Goal: Task Accomplishment & Management: Manage account settings

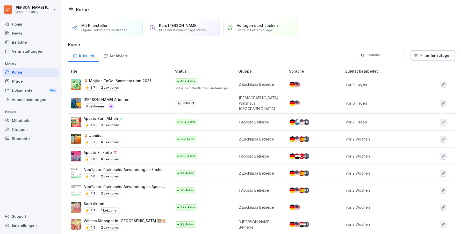
click at [21, 74] on div "Kurse" at bounding box center [31, 72] width 56 height 9
click at [25, 122] on div "Mitarbeiter" at bounding box center [31, 120] width 56 height 9
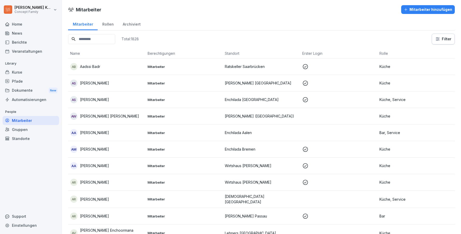
click at [97, 42] on input at bounding box center [91, 39] width 47 height 10
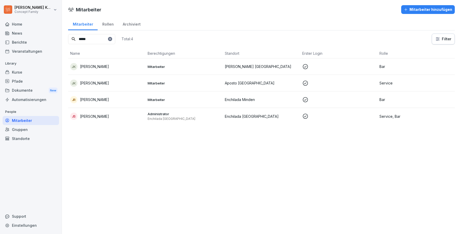
type input "*****"
click at [107, 68] on div "JK Jonas Klingel" at bounding box center [106, 66] width 73 height 7
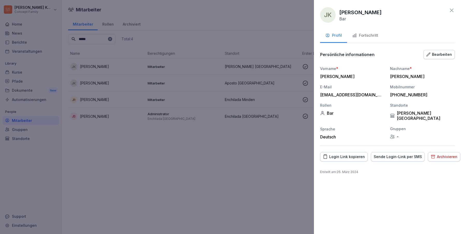
click at [434, 56] on div "Bearbeiten" at bounding box center [439, 55] width 26 height 6
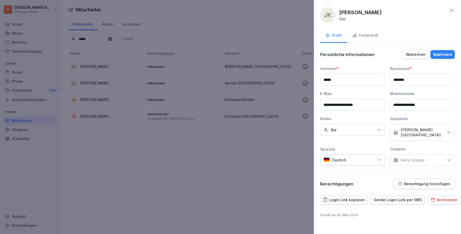
click at [361, 35] on div "Fortschritt" at bounding box center [365, 36] width 26 height 6
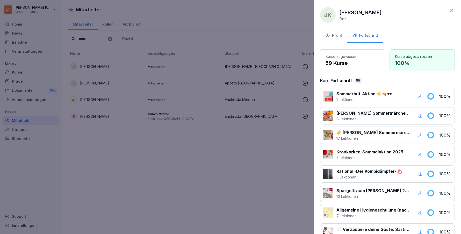
click at [340, 35] on div "Profil" at bounding box center [333, 36] width 17 height 6
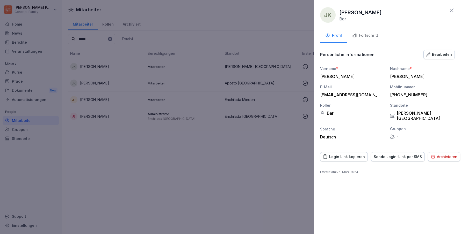
click at [438, 53] on div "Bearbeiten" at bounding box center [439, 55] width 26 height 6
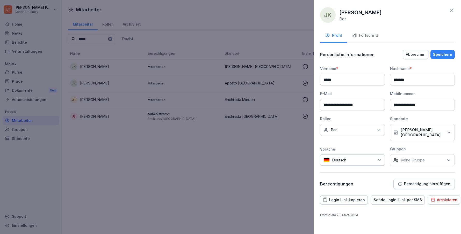
click at [352, 125] on div "Keine Rollen Bar" at bounding box center [352, 130] width 65 height 12
click at [328, 152] on button "Service" at bounding box center [325, 153] width 5 height 5
click at [346, 140] on input "*******" at bounding box center [353, 142] width 67 height 10
type input "*****"
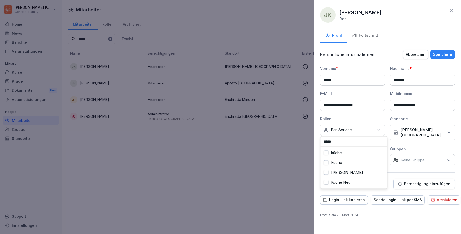
click at [325, 162] on button "Küche" at bounding box center [325, 163] width 5 height 5
click at [444, 53] on div "Speichern" at bounding box center [442, 55] width 19 height 6
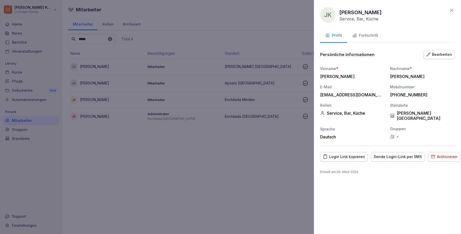
click at [449, 12] on icon at bounding box center [451, 11] width 4 height 4
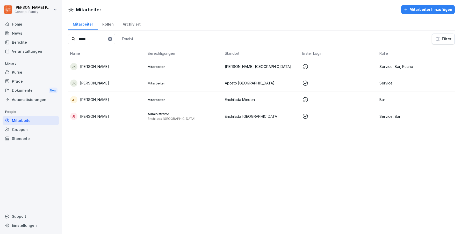
click at [30, 121] on div "Mitarbeiter" at bounding box center [31, 120] width 56 height 9
click at [112, 39] on icon at bounding box center [109, 39] width 3 height 3
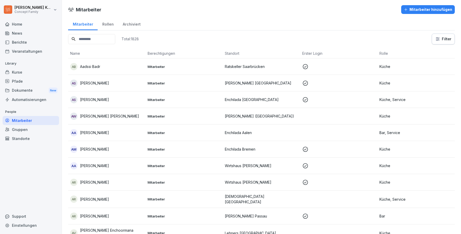
click at [20, 119] on div "Mitarbeiter" at bounding box center [31, 120] width 56 height 9
click at [23, 71] on div "Kurse" at bounding box center [31, 72] width 56 height 9
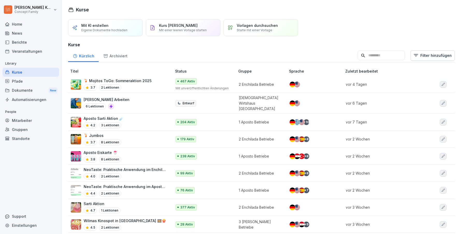
click at [384, 55] on input at bounding box center [380, 56] width 47 height 10
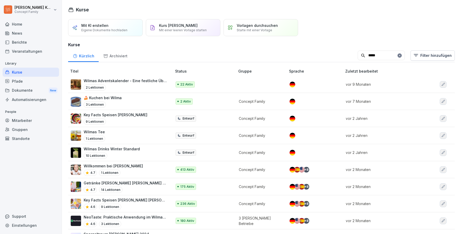
click at [368, 57] on input "*****" at bounding box center [380, 56] width 47 height 10
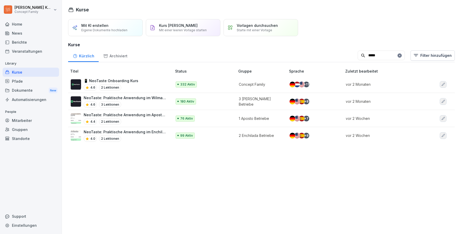
type input "*****"
click at [124, 86] on div "4.6 2 Lektionen" at bounding box center [111, 88] width 55 height 6
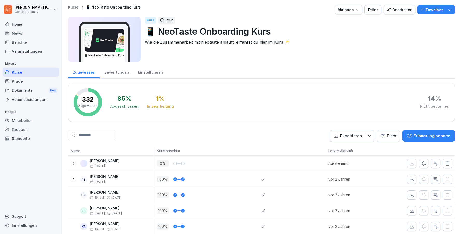
click at [157, 70] on div "Einstellungen" at bounding box center [150, 71] width 34 height 13
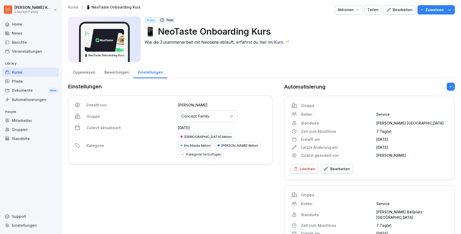
click at [18, 72] on div "Kurse" at bounding box center [31, 72] width 56 height 9
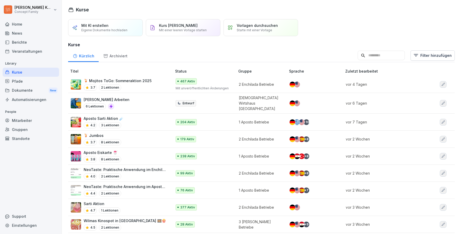
click at [393, 54] on input at bounding box center [380, 56] width 47 height 10
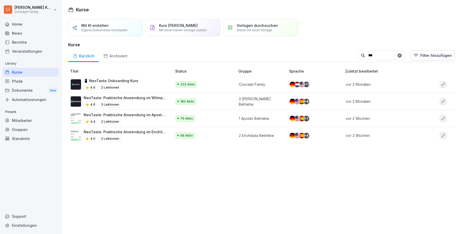
type input "***"
click at [140, 100] on p "NeoTaste: Praktische Anwendung im Wilma Betrieb✨" at bounding box center [125, 97] width 83 height 5
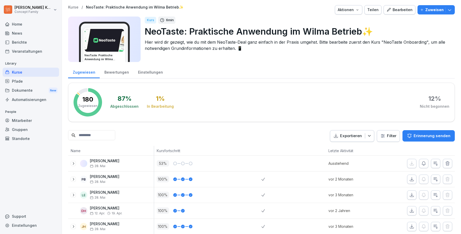
click at [120, 73] on div "Bewertungen" at bounding box center [117, 71] width 34 height 13
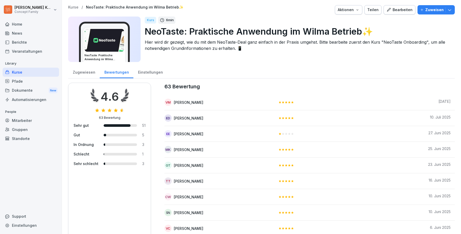
click at [141, 72] on div "Einstellungen" at bounding box center [150, 71] width 34 height 13
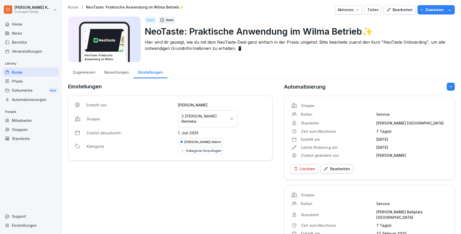
click at [22, 78] on div "Pfade" at bounding box center [31, 81] width 56 height 9
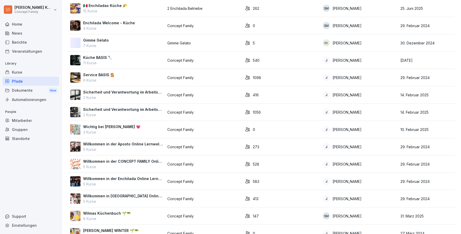
scroll to position [165, 0]
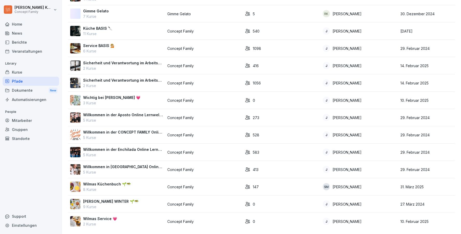
click at [21, 75] on div "Kurse" at bounding box center [31, 72] width 56 height 9
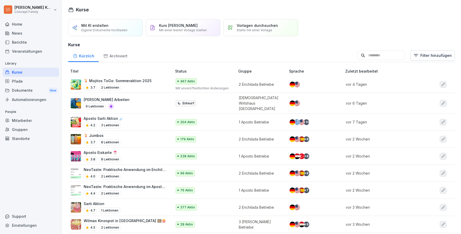
click at [16, 32] on div "News" at bounding box center [31, 33] width 56 height 9
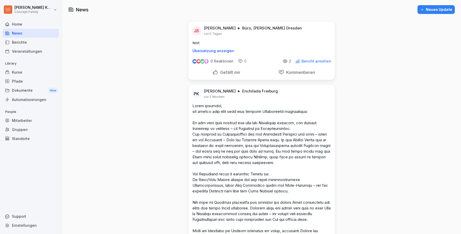
click at [17, 27] on div "Home" at bounding box center [31, 24] width 56 height 9
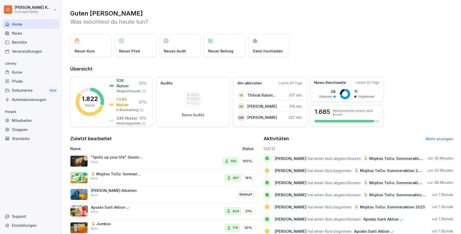
click at [20, 71] on div "Kurse" at bounding box center [31, 72] width 56 height 9
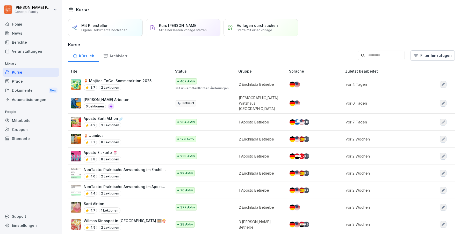
click at [21, 88] on div "Dokumente New" at bounding box center [31, 91] width 56 height 10
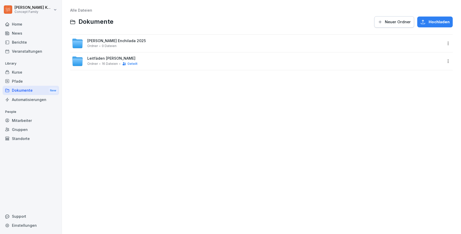
click at [20, 71] on div "Kurse" at bounding box center [31, 72] width 56 height 9
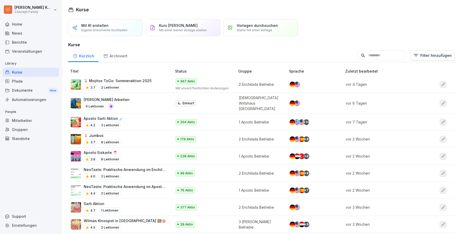
click at [125, 86] on div "3.7 2 Lektionen" at bounding box center [118, 88] width 68 height 6
